Goal: Task Accomplishment & Management: Use online tool/utility

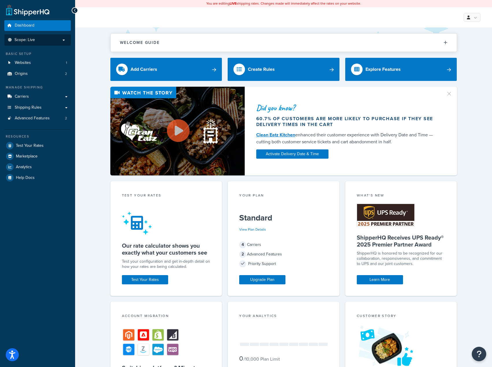
click at [38, 42] on li "Scope: Live" at bounding box center [37, 39] width 66 height 11
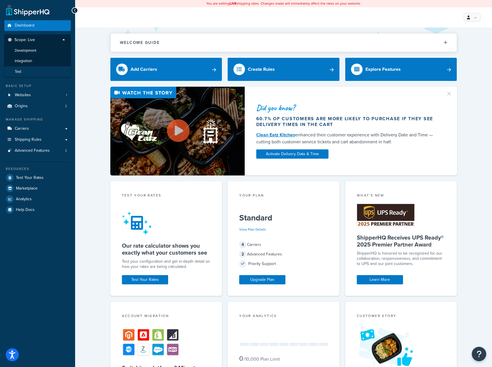
click at [27, 70] on li "Test" at bounding box center [37, 71] width 67 height 11
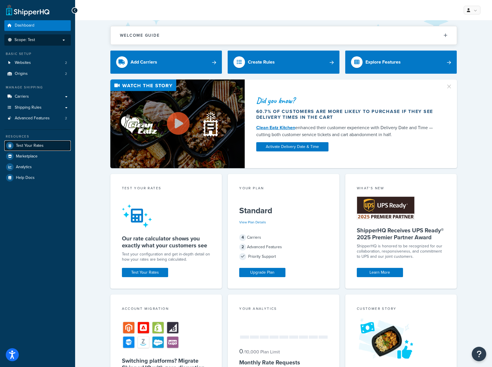
click at [31, 143] on span "Test Your Rates" at bounding box center [30, 145] width 28 height 5
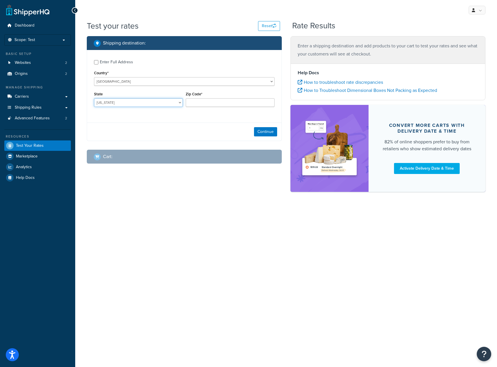
click at [117, 103] on select "[US_STATE] [US_STATE] [US_STATE] [US_STATE] [US_STATE] Armed Forces Americas Ar…" at bounding box center [138, 102] width 89 height 9
select select "[GEOGRAPHIC_DATA]"
click at [94, 99] on select "[US_STATE] [US_STATE] [US_STATE] [US_STATE] [US_STATE] Armed Forces Americas Ar…" at bounding box center [138, 102] width 89 height 9
click at [200, 101] on input "Zip Code*" at bounding box center [230, 102] width 89 height 9
type input "76273-1709"
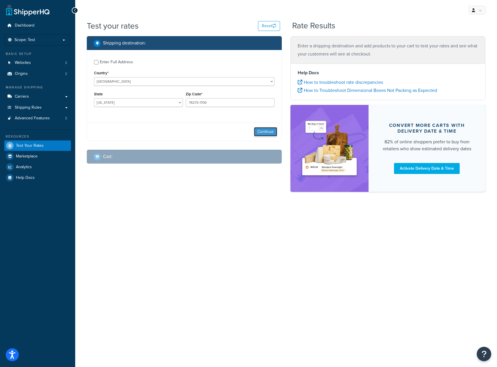
click at [273, 131] on button "Continue" at bounding box center [265, 131] width 23 height 9
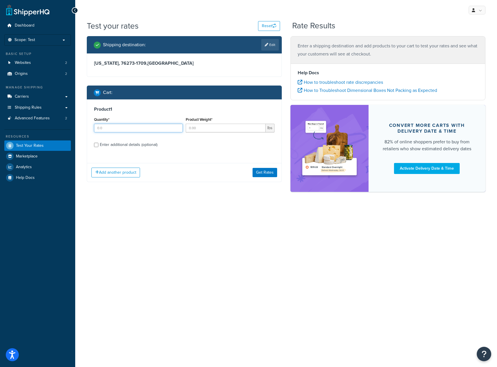
click at [150, 128] on input "Quantity*" at bounding box center [138, 128] width 89 height 9
type input "1"
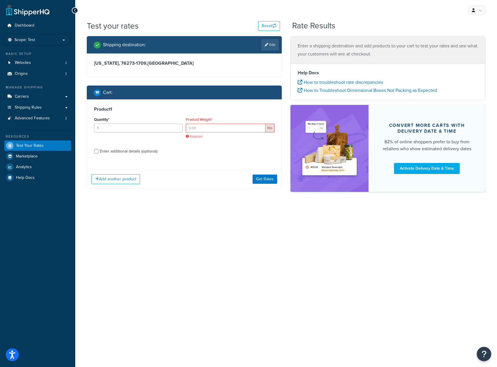
click at [205, 123] on div "Product Weight* lbs Required" at bounding box center [230, 127] width 89 height 23
click at [204, 129] on input "Product Weight*" at bounding box center [226, 128] width 80 height 9
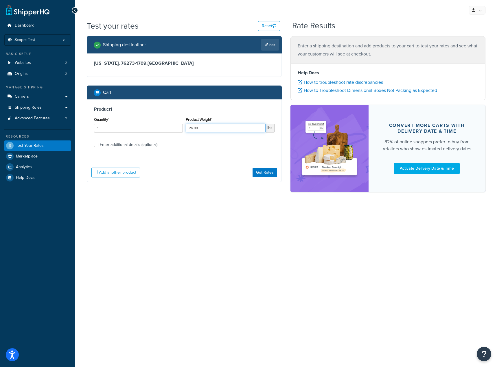
type input "26.88"
click at [132, 144] on div "Enter additional details (optional)" at bounding box center [129, 145] width 58 height 8
click at [98, 144] on input "Enter additional details (optional)" at bounding box center [96, 145] width 4 height 4
checkbox input "true"
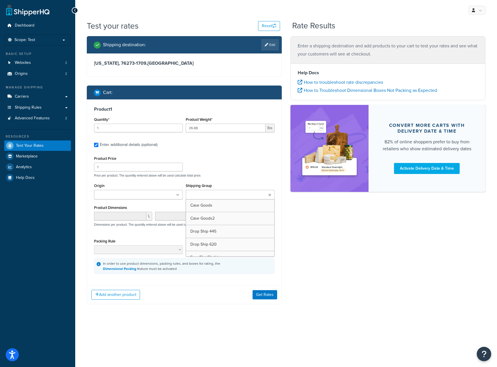
click at [210, 197] on input "Shipping Group" at bounding box center [212, 195] width 51 height 6
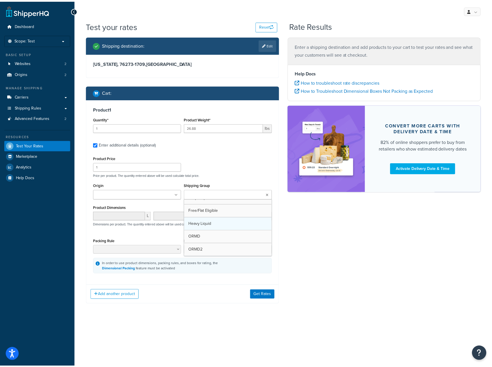
scroll to position [34, 0]
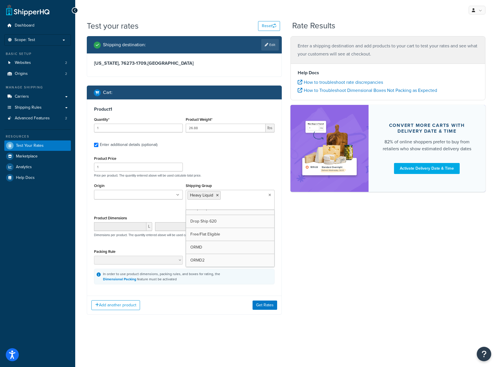
click at [158, 209] on div "Origin Drop Ship [PERSON_NAME] Dental Warehouse Shipping Group Heavy Liquid Cas…" at bounding box center [183, 198] width 183 height 32
click at [263, 308] on button "Get Rates" at bounding box center [264, 305] width 25 height 9
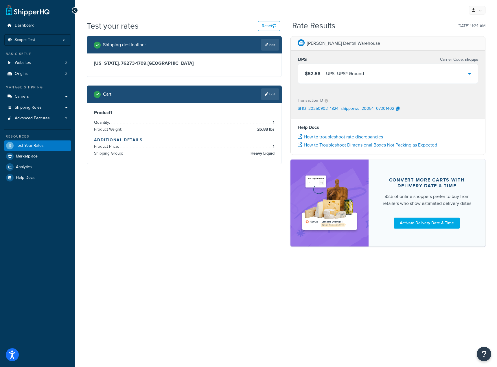
click at [467, 74] on div "$52.58 UPS - UPS® Ground" at bounding box center [388, 74] width 180 height 20
